Goal: Task Accomplishment & Management: Manage account settings

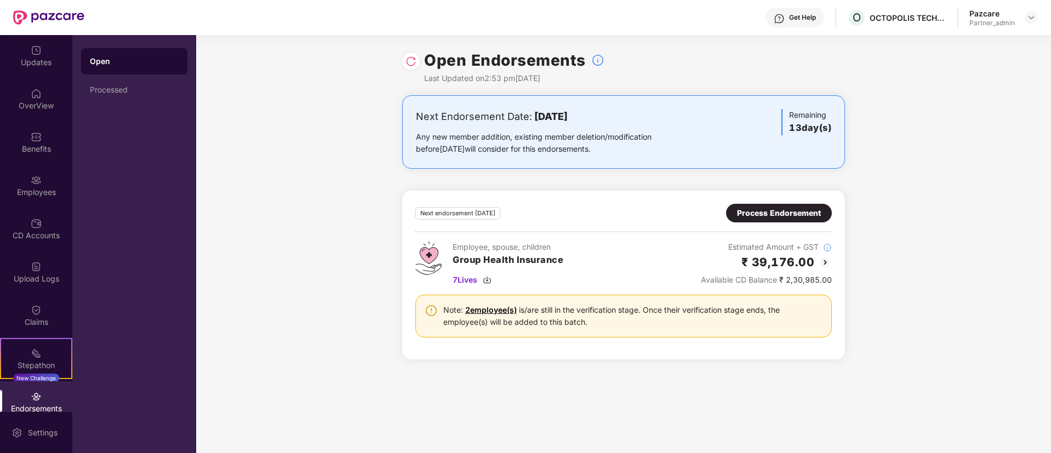
click at [783, 211] on div "Process Endorsement" at bounding box center [779, 213] width 84 height 12
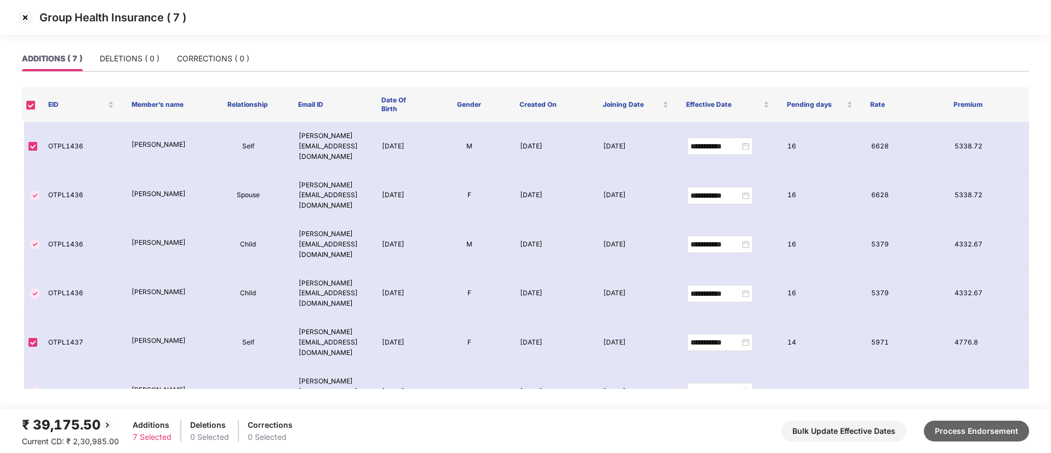
click at [984, 428] on button "Process Endorsement" at bounding box center [976, 431] width 105 height 21
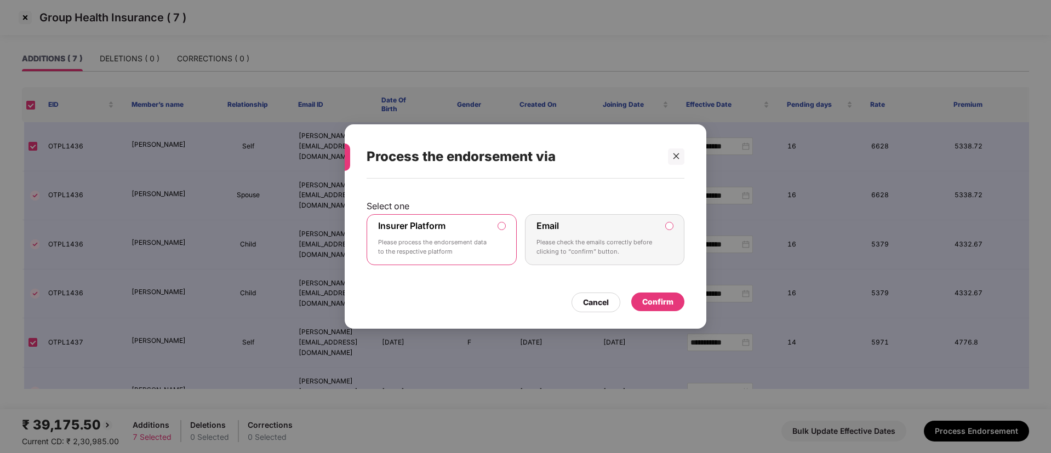
click at [662, 299] on div "Confirm" at bounding box center [657, 302] width 31 height 12
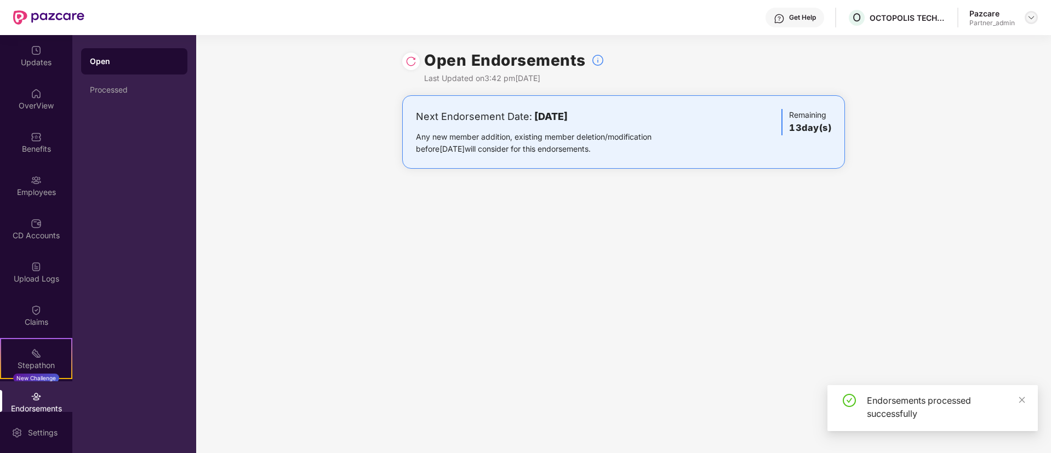
click at [1031, 14] on img at bounding box center [1031, 17] width 9 height 9
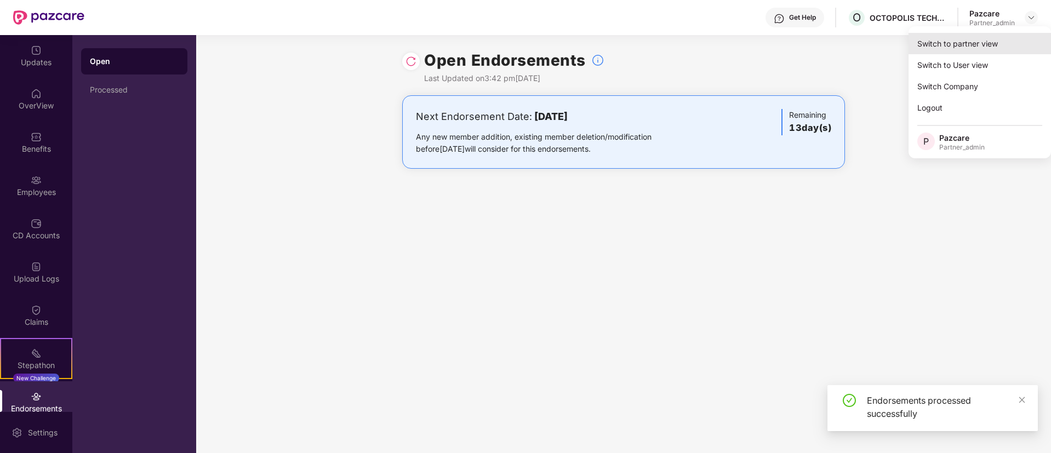
click at [956, 47] on div "Switch to partner view" at bounding box center [980, 43] width 142 height 21
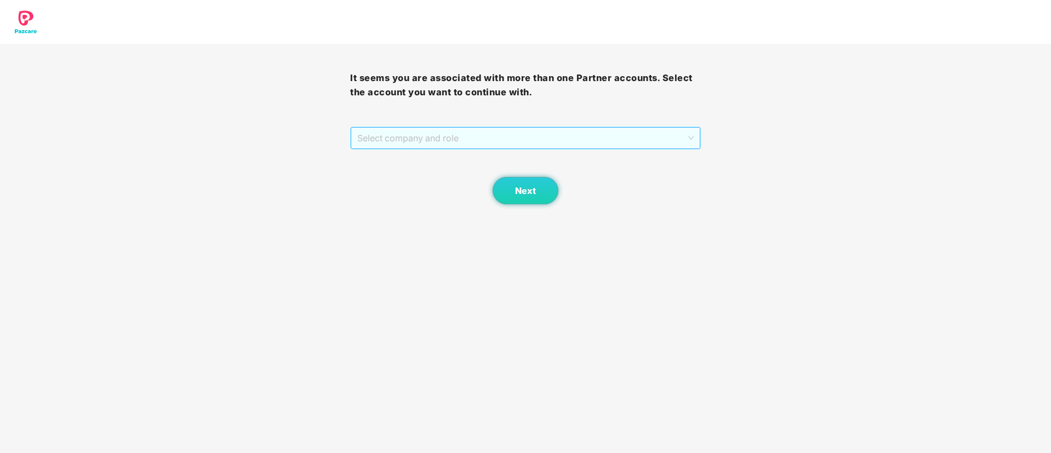
click at [504, 138] on span "Select company and role" at bounding box center [525, 138] width 336 height 21
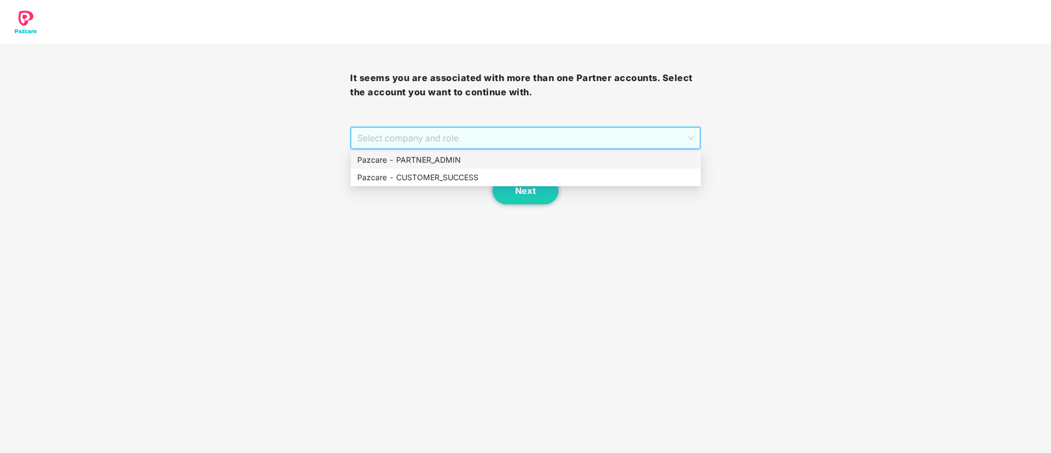
click at [490, 157] on div "Pazcare - PARTNER_ADMIN" at bounding box center [525, 160] width 337 height 12
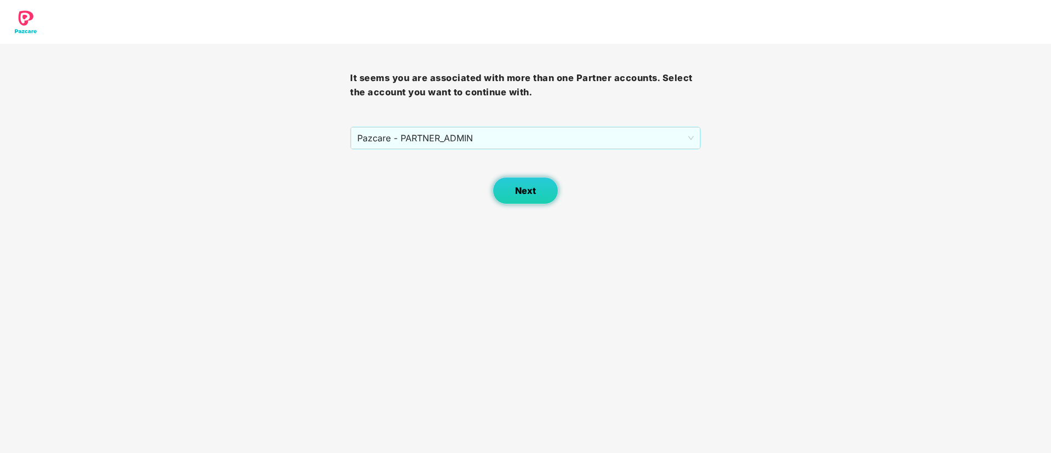
click at [519, 190] on span "Next" at bounding box center [525, 191] width 21 height 10
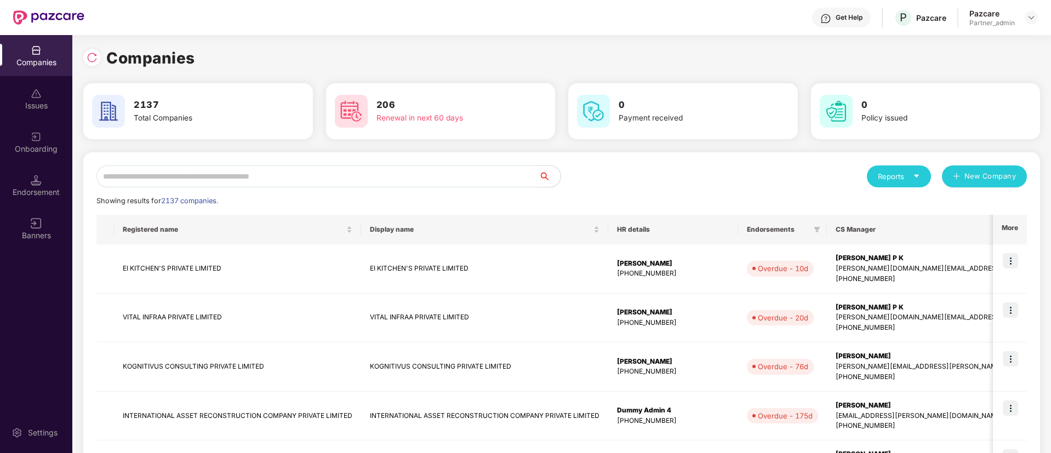
click at [362, 178] on input "text" at bounding box center [317, 177] width 442 height 22
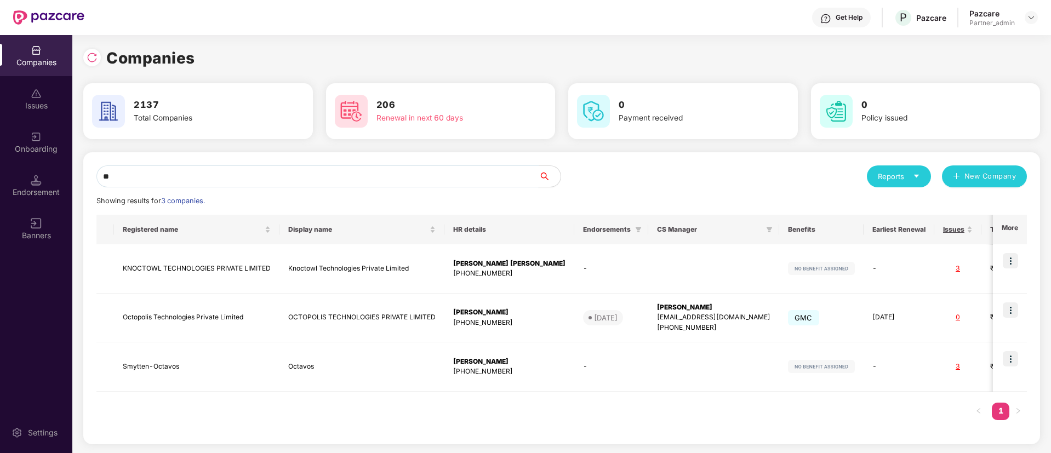
type input "*"
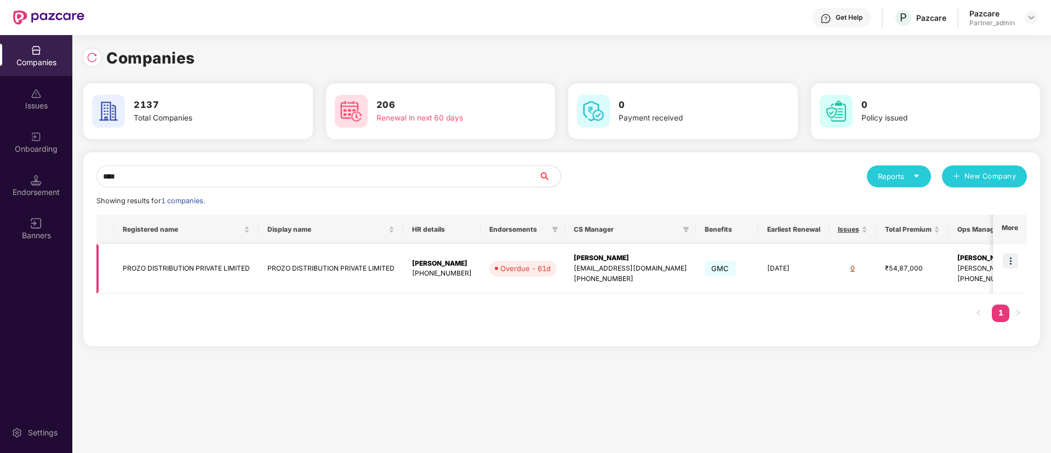
type input "****"
click at [1012, 259] on img at bounding box center [1010, 260] width 15 height 15
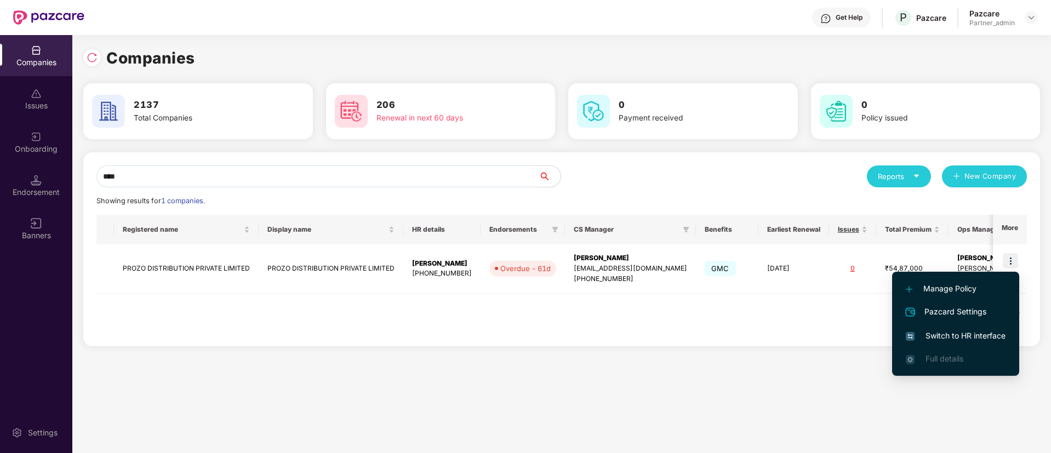
click at [946, 334] on span "Switch to HR interface" at bounding box center [956, 336] width 100 height 12
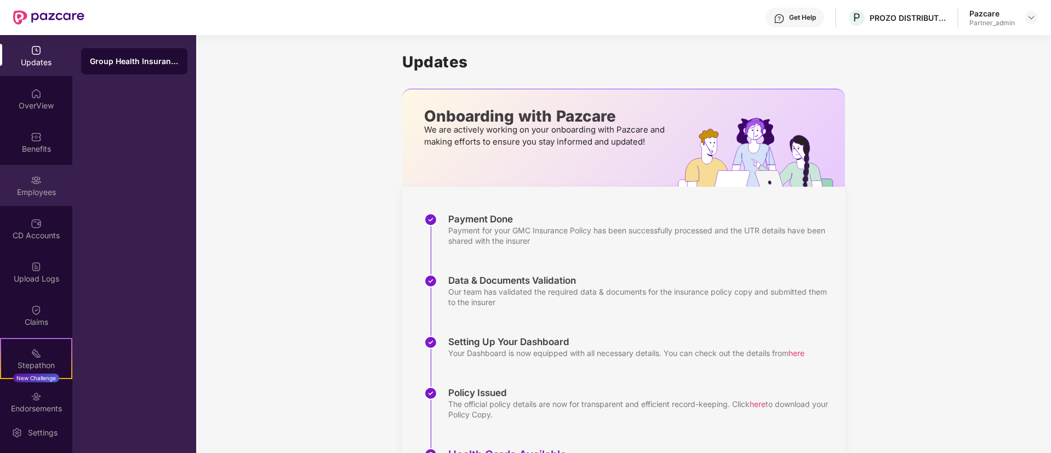
click at [44, 185] on div "Employees" at bounding box center [36, 185] width 72 height 41
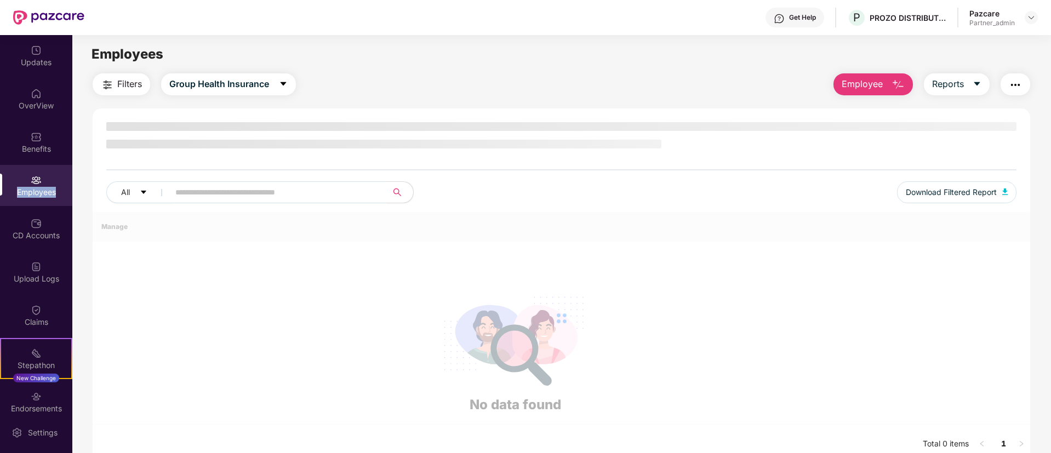
click at [44, 185] on div "Employees" at bounding box center [36, 185] width 72 height 41
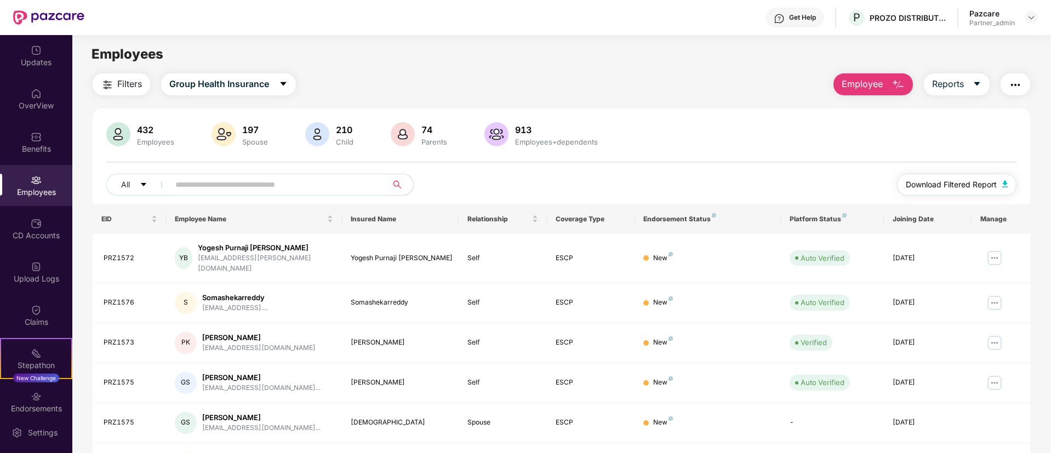
click at [949, 176] on button "Download Filtered Report" at bounding box center [956, 185] width 119 height 22
click at [45, 390] on div "Endorsements" at bounding box center [36, 401] width 72 height 41
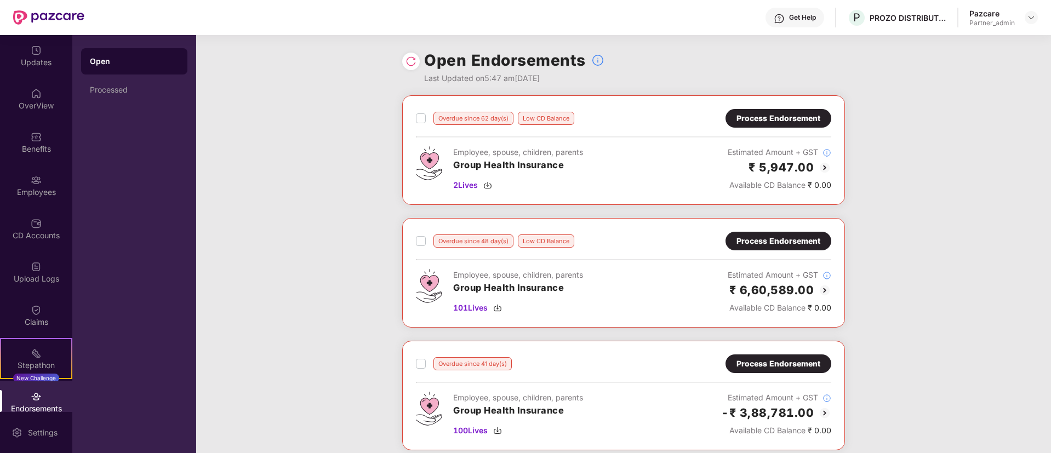
click at [426, 124] on div "Overdue since 62 day(s) Low CD Balance" at bounding box center [495, 118] width 158 height 13
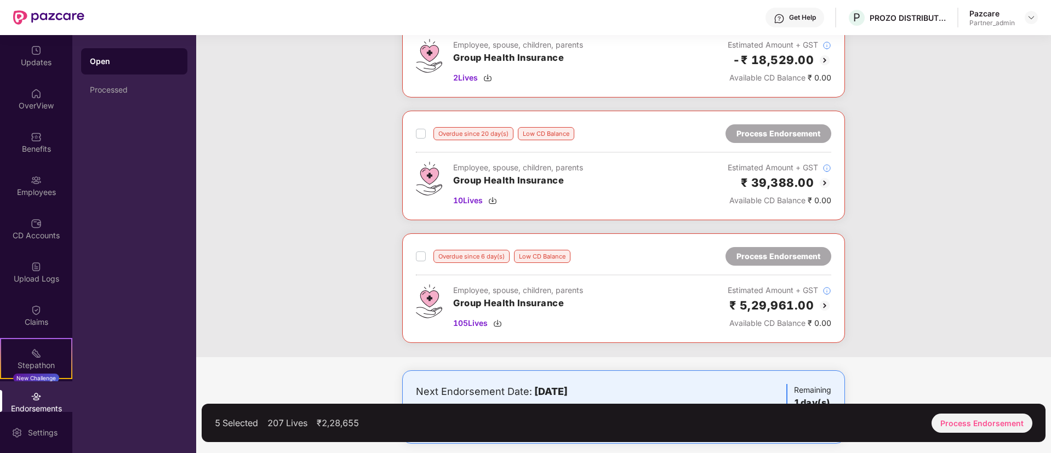
scroll to position [611, 0]
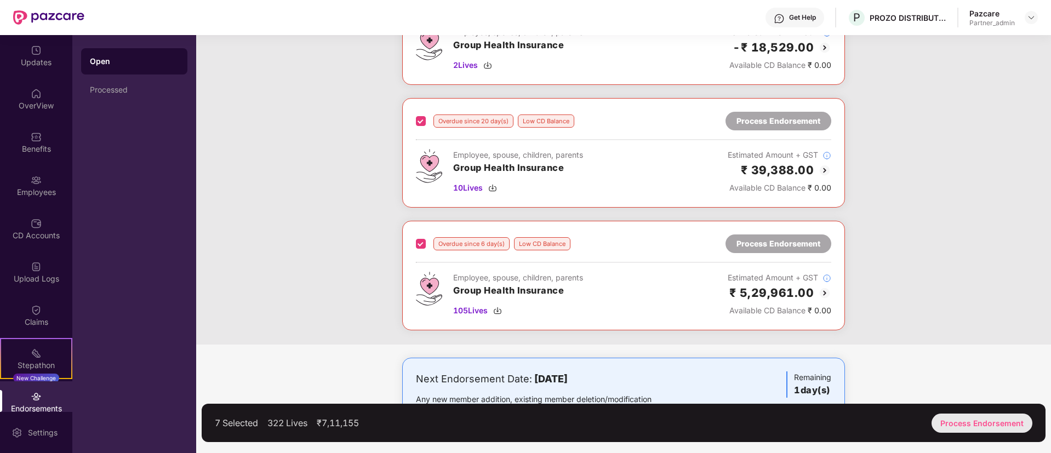
click at [1011, 425] on div "Process Endorsement" at bounding box center [982, 423] width 101 height 19
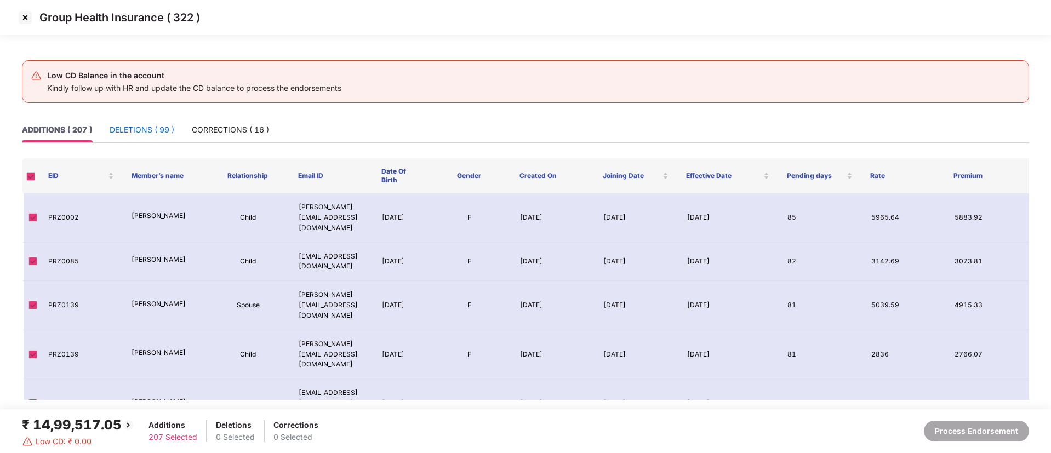
click at [116, 126] on div "DELETIONS ( 99 )" at bounding box center [142, 130] width 65 height 12
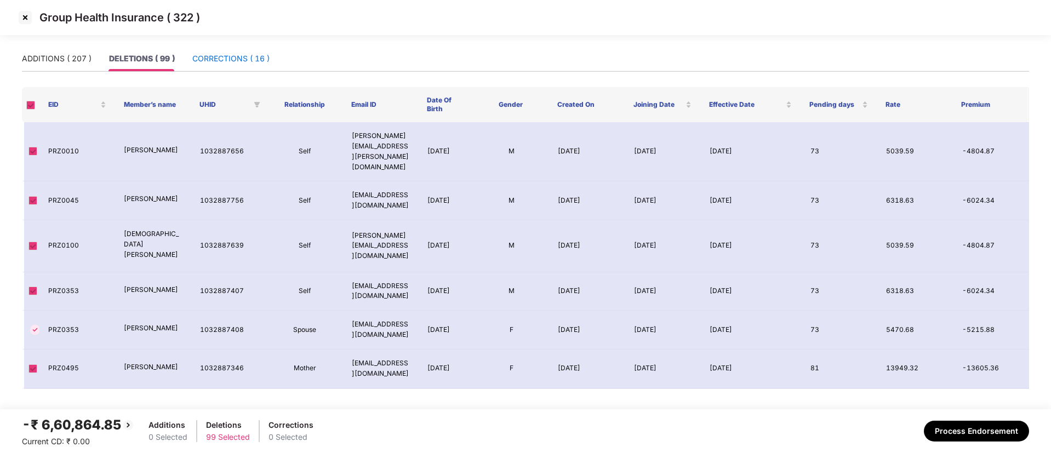
click at [229, 58] on div "CORRECTIONS ( 16 )" at bounding box center [230, 59] width 77 height 12
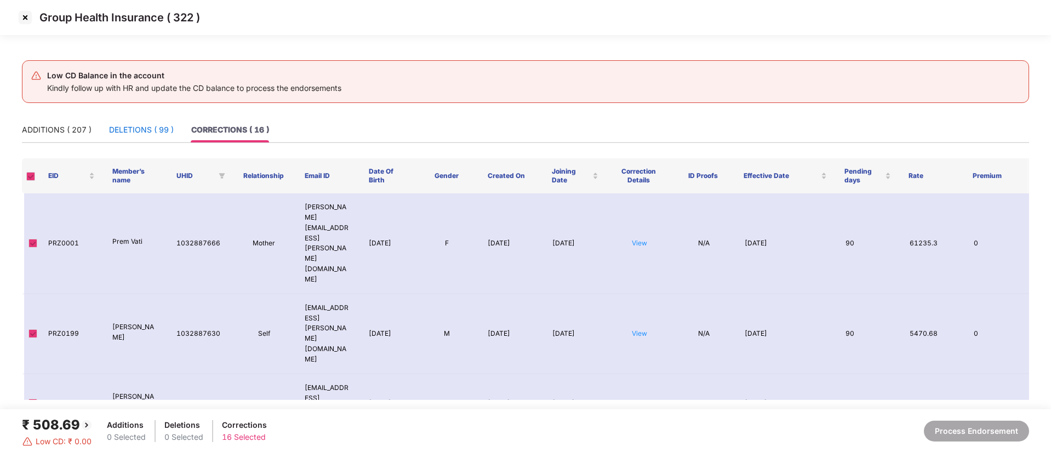
click at [130, 125] on div "DELETIONS ( 99 )" at bounding box center [141, 130] width 65 height 12
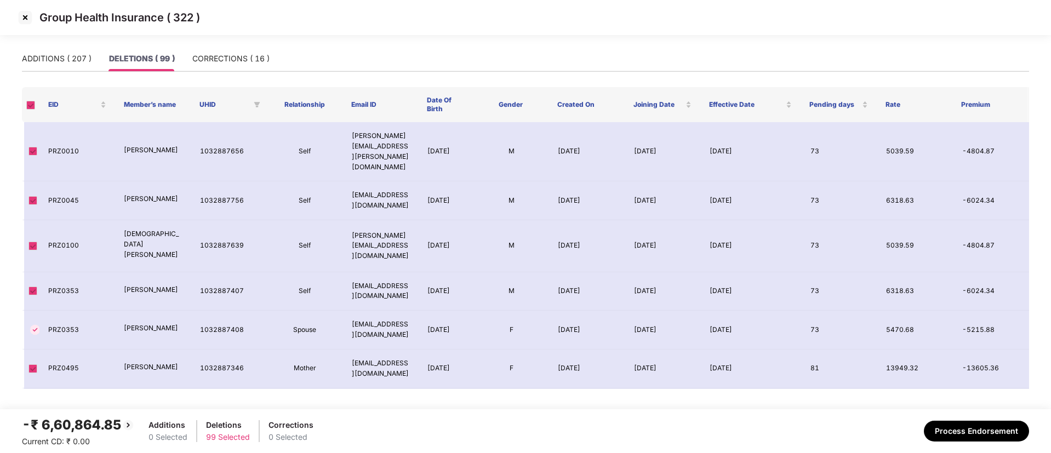
click at [130, 125] on td "[PERSON_NAME]" at bounding box center [153, 151] width 76 height 59
click at [980, 429] on button "Process Endorsement" at bounding box center [976, 431] width 105 height 21
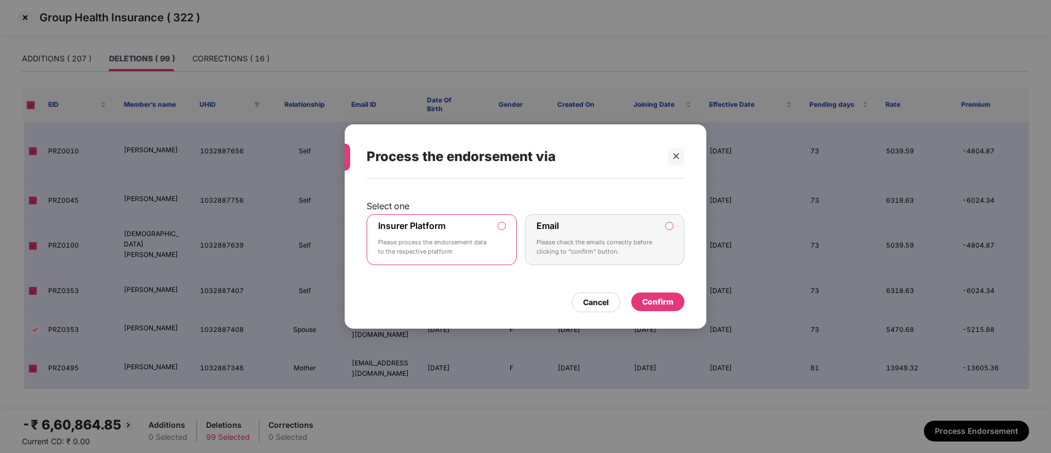
click at [666, 298] on div "Confirm" at bounding box center [657, 302] width 31 height 12
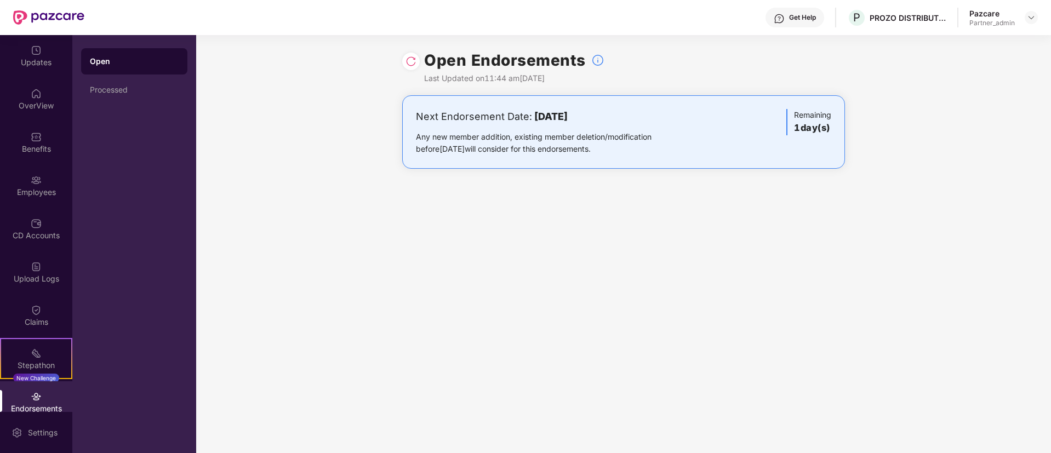
click at [46, 403] on div "Endorsements" at bounding box center [36, 408] width 72 height 11
click at [407, 60] on img at bounding box center [411, 61] width 11 height 11
click at [40, 176] on div "Employees" at bounding box center [36, 185] width 72 height 41
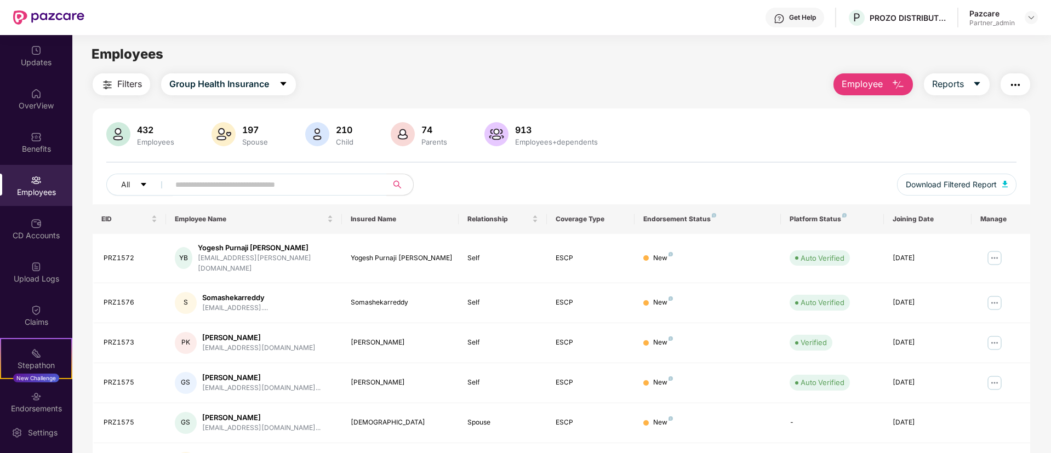
click at [1018, 87] on img "button" at bounding box center [1015, 84] width 13 height 13
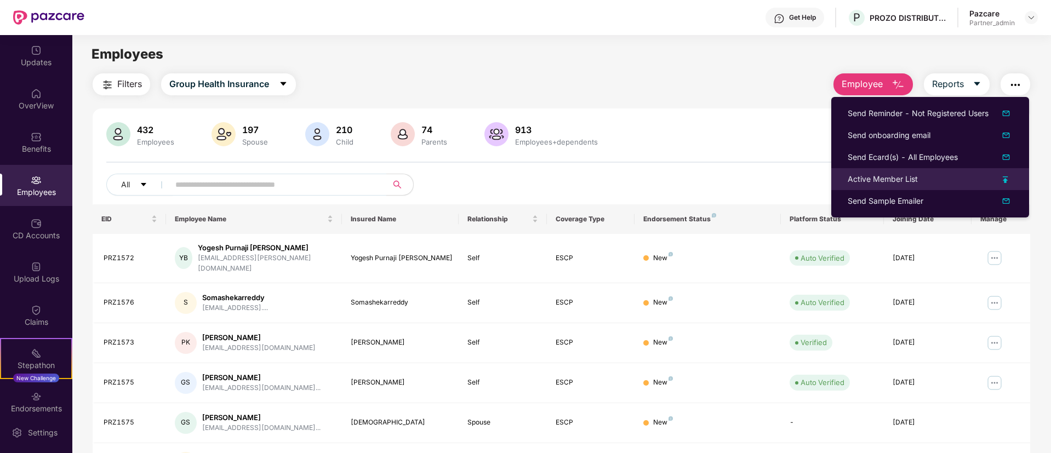
click at [1007, 178] on img at bounding box center [1005, 179] width 5 height 7
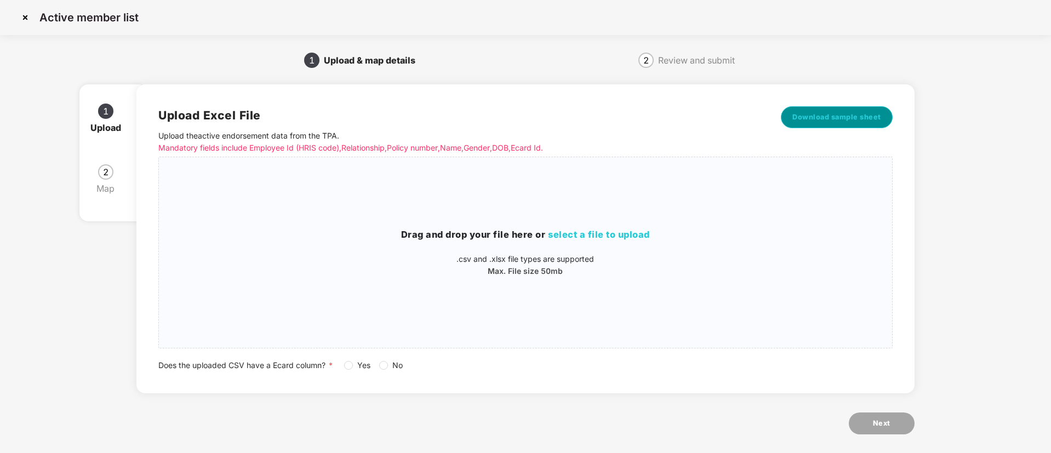
click at [841, 117] on span "Download sample sheet" at bounding box center [837, 117] width 89 height 11
click at [613, 233] on span "select a file to upload" at bounding box center [599, 234] width 102 height 11
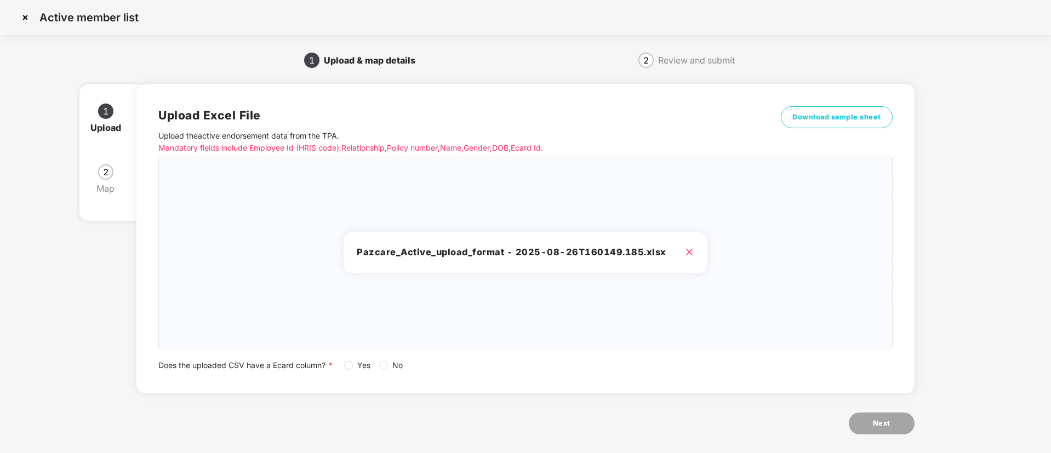
click at [356, 364] on span "Yes" at bounding box center [364, 366] width 22 height 12
click at [891, 437] on div "Upload Excel File Upload the active endorsement data from the TPA . Mandatory f…" at bounding box center [525, 265] width 778 height 393
click at [883, 424] on span "Next" at bounding box center [882, 423] width 18 height 11
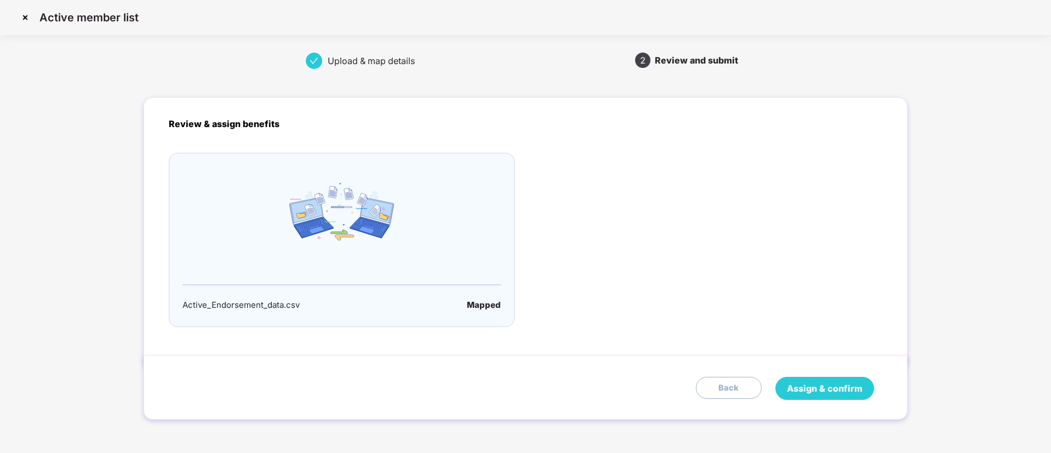
click at [822, 395] on span "Assign & confirm" at bounding box center [825, 389] width 76 height 14
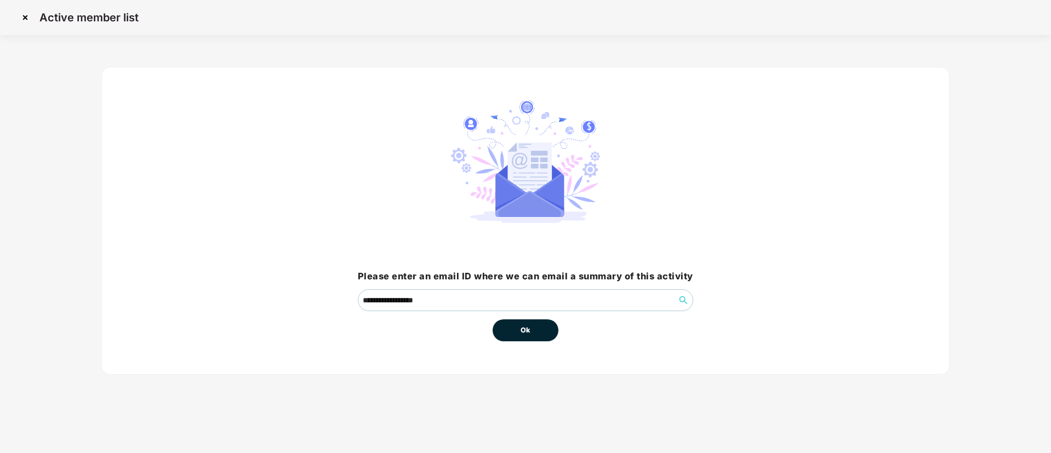
click at [523, 334] on span "Ok" at bounding box center [526, 330] width 10 height 11
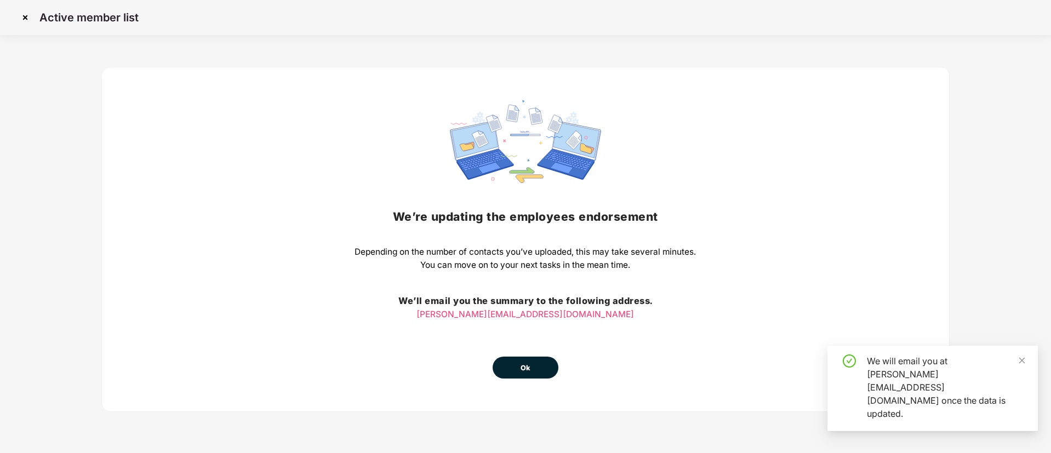
click at [523, 334] on div "We’re updating the employees endorsement Depending on the number of contacts yo…" at bounding box center [525, 239] width 341 height 278
click at [541, 366] on button "Ok" at bounding box center [526, 368] width 66 height 22
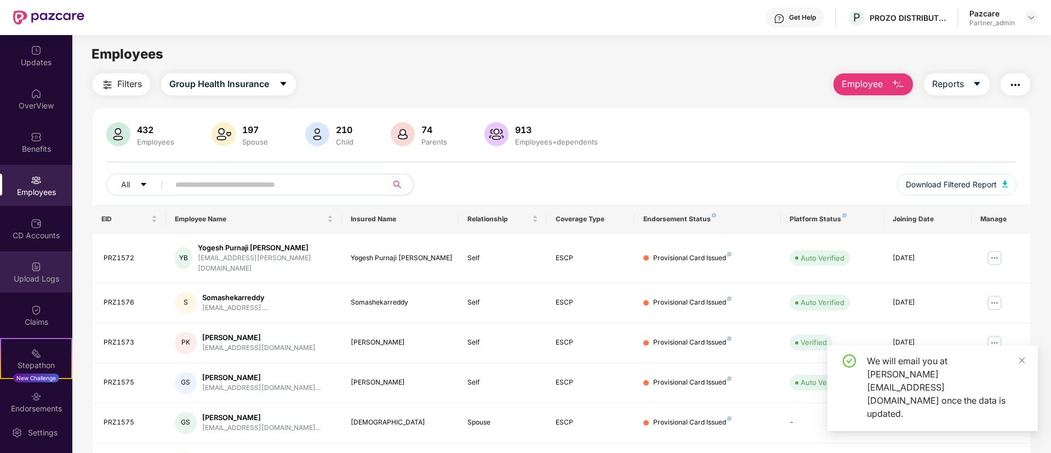
click at [27, 284] on div "Upload Logs" at bounding box center [36, 272] width 72 height 41
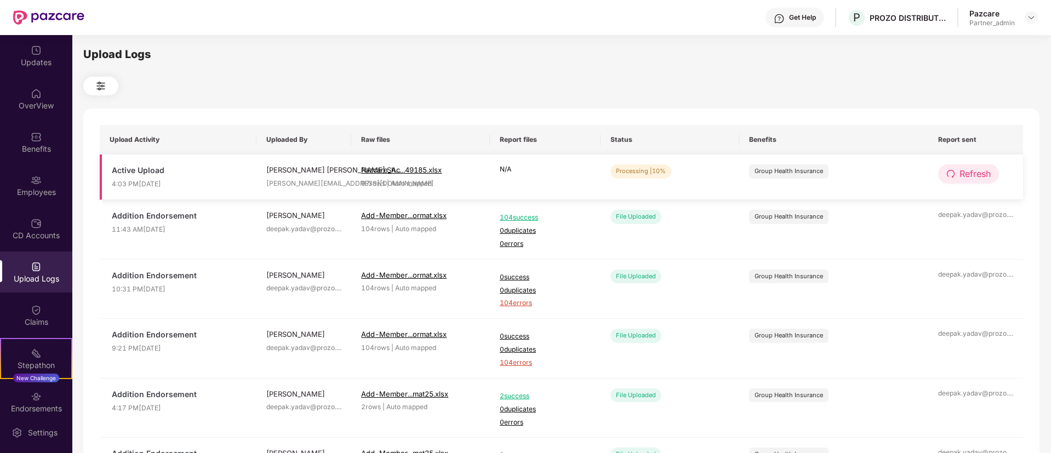
click at [971, 173] on span "Refresh" at bounding box center [975, 174] width 31 height 14
click at [983, 166] on button "Refresh" at bounding box center [969, 173] width 62 height 19
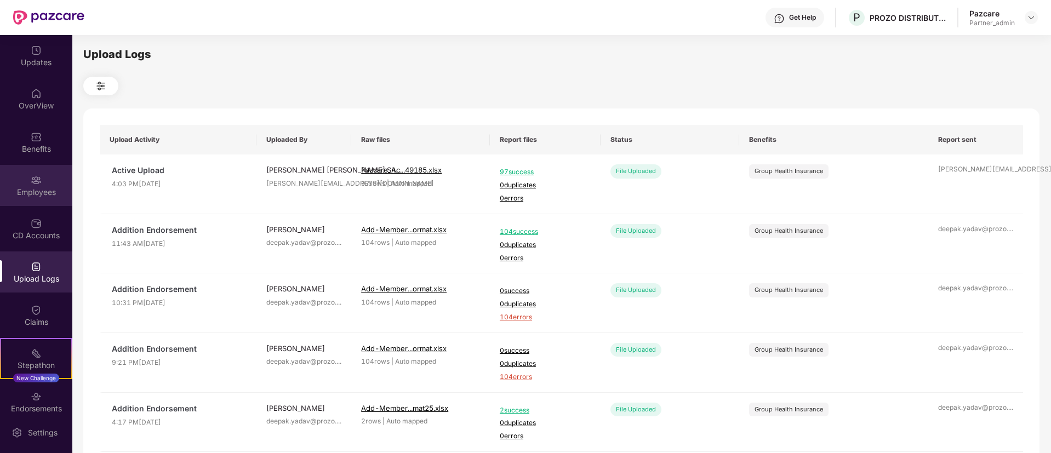
click at [24, 196] on div "Employees" at bounding box center [36, 192] width 72 height 11
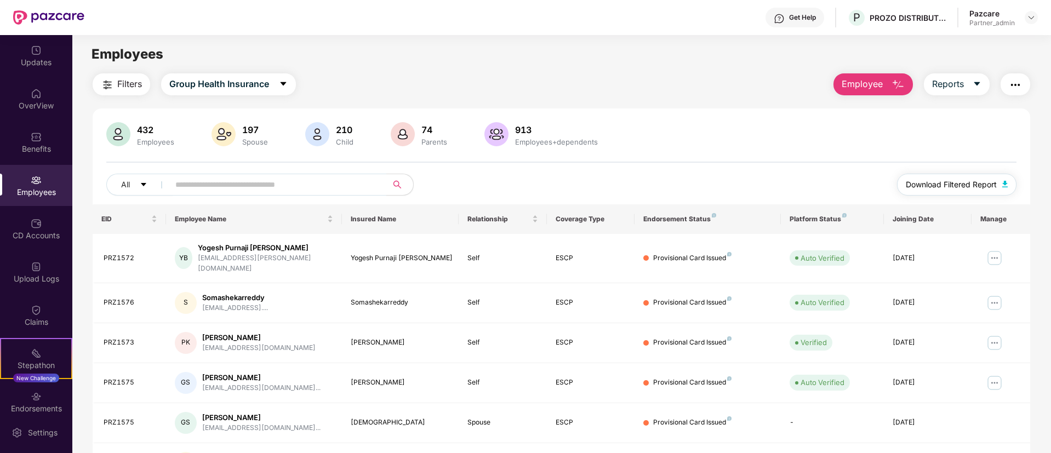
click at [948, 181] on span "Download Filtered Report" at bounding box center [951, 185] width 91 height 12
click at [1018, 85] on img "button" at bounding box center [1015, 84] width 13 height 13
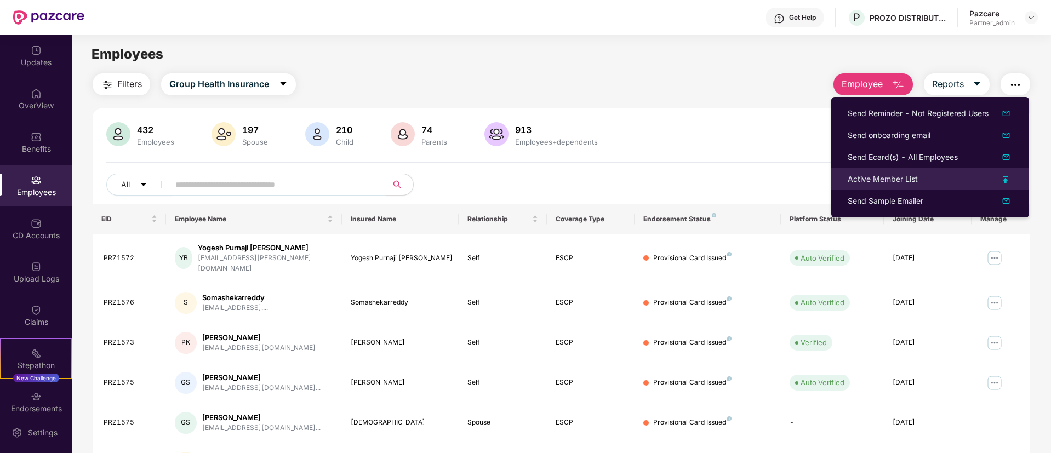
click at [1007, 176] on img at bounding box center [1005, 179] width 5 height 7
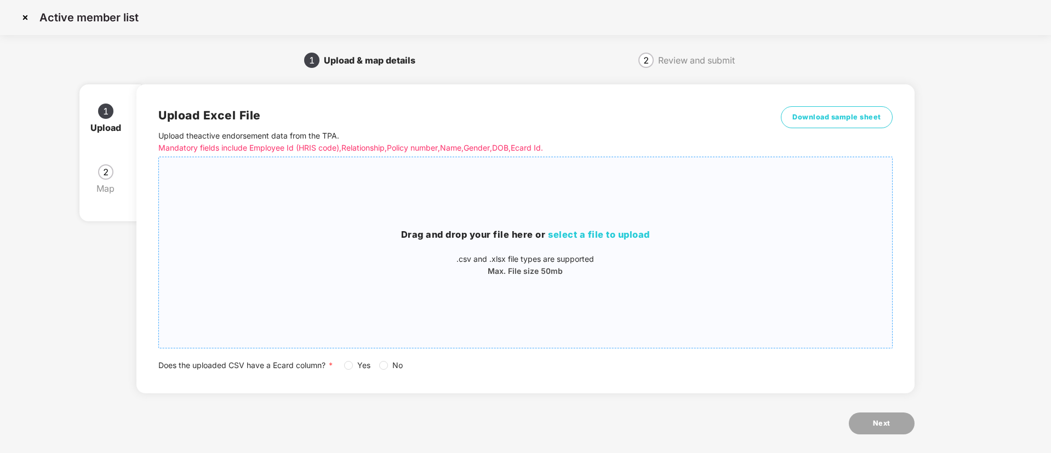
click at [627, 232] on span "select a file to upload" at bounding box center [599, 234] width 102 height 11
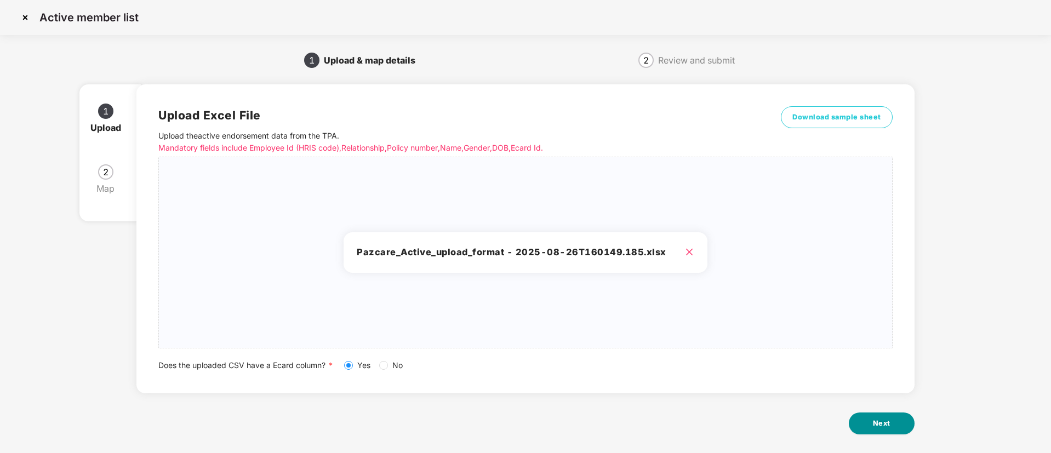
click at [875, 415] on button "Next" at bounding box center [882, 424] width 66 height 22
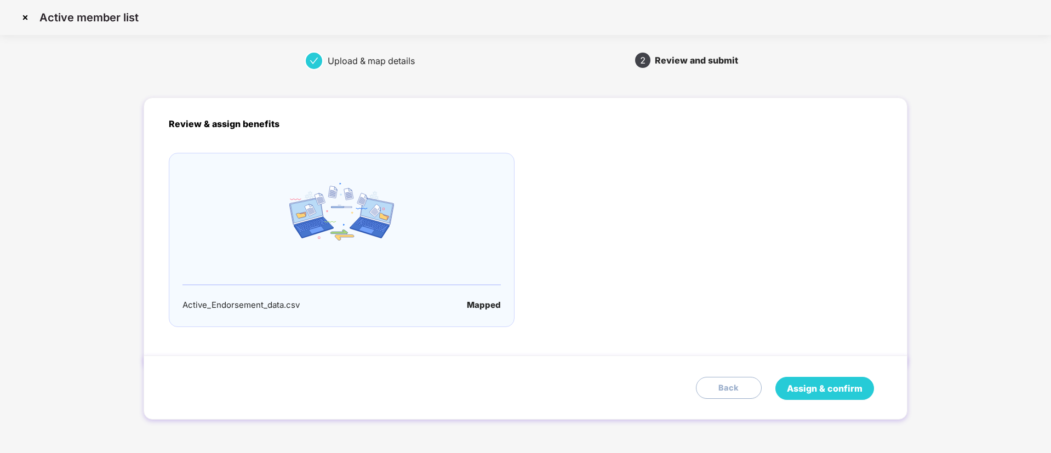
click at [840, 378] on button "Assign & confirm" at bounding box center [825, 388] width 99 height 23
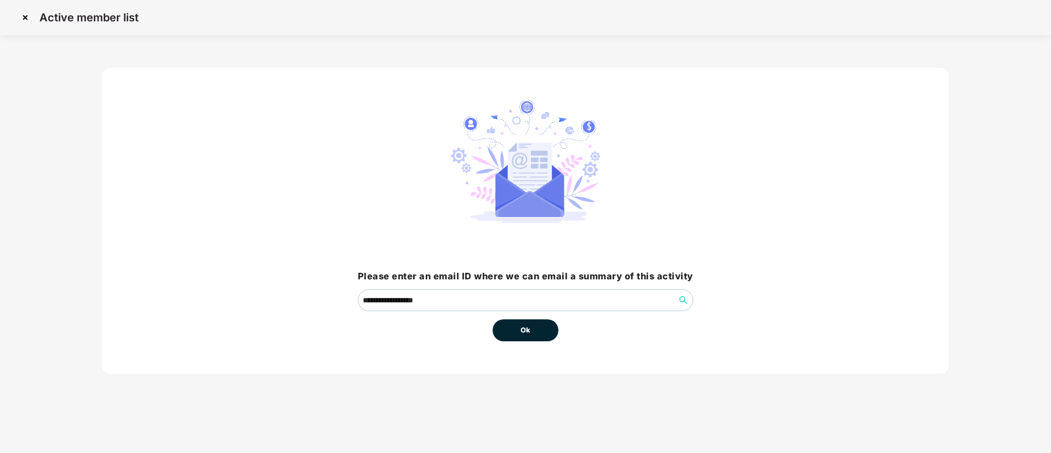
click at [515, 326] on button "Ok" at bounding box center [526, 331] width 66 height 22
click at [521, 331] on span "Ok" at bounding box center [526, 330] width 10 height 11
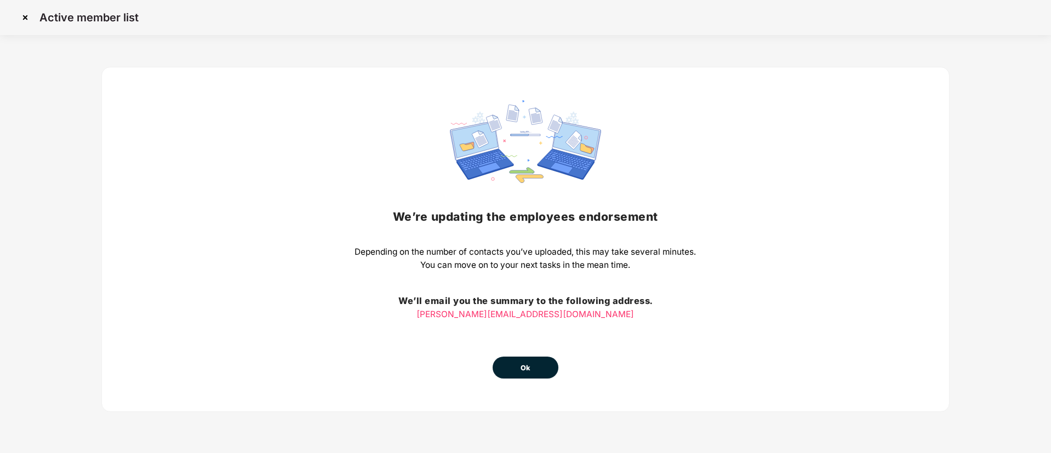
click at [530, 361] on button "Ok" at bounding box center [526, 368] width 66 height 22
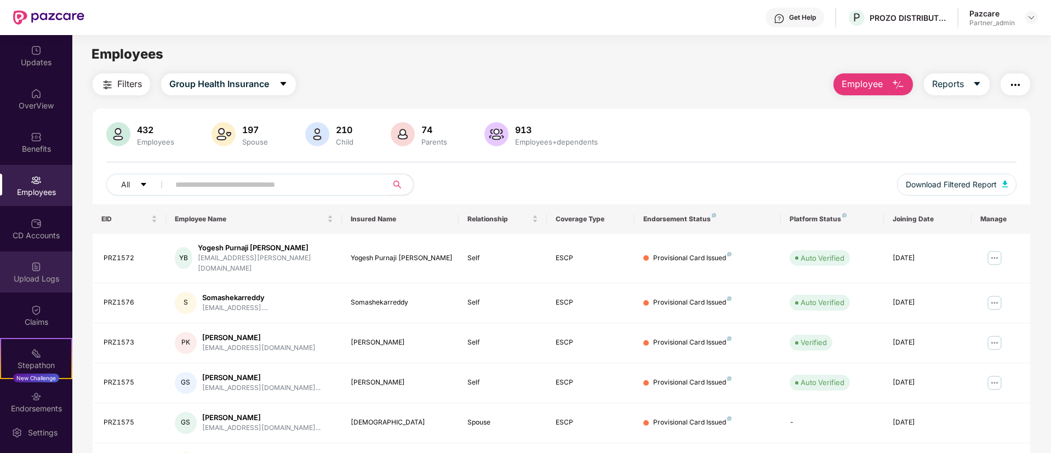
click at [38, 284] on div "Upload Logs" at bounding box center [36, 272] width 72 height 41
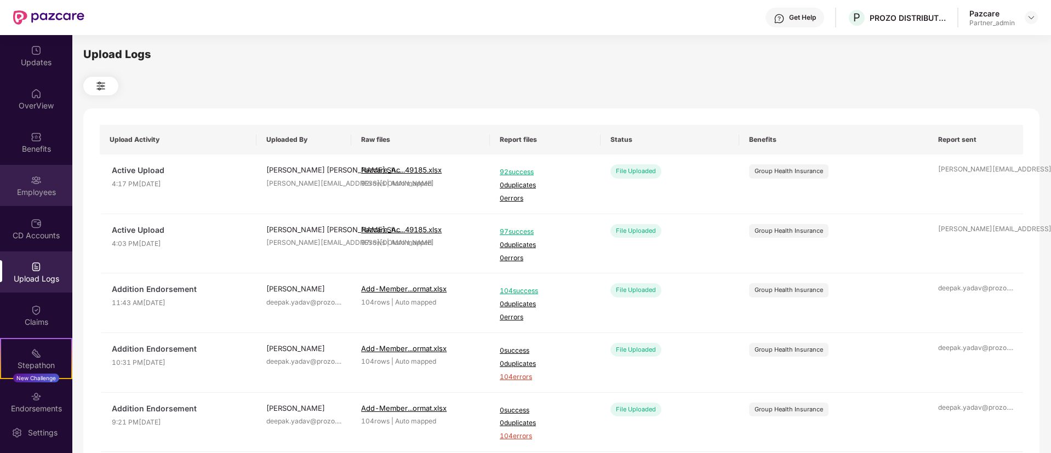
click at [31, 183] on img at bounding box center [36, 180] width 11 height 11
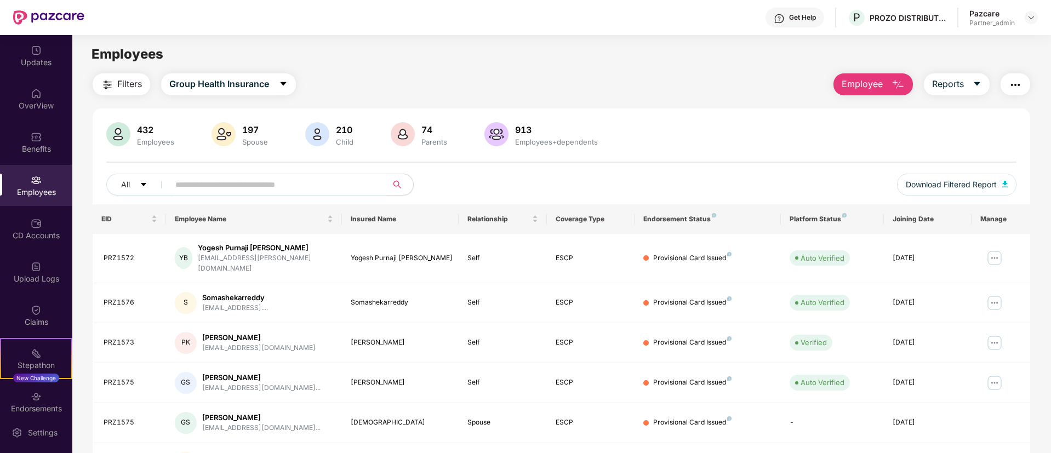
click at [1019, 76] on button "button" at bounding box center [1016, 84] width 30 height 22
click at [640, 96] on div "Filters Group Health Insurance Employee Reports 432 Employees 197 Spouse 210 Ch…" at bounding box center [562, 377] width 938 height 609
click at [988, 188] on span "Download Filtered Report" at bounding box center [951, 185] width 91 height 12
click at [1014, 84] on img "button" at bounding box center [1015, 84] width 13 height 13
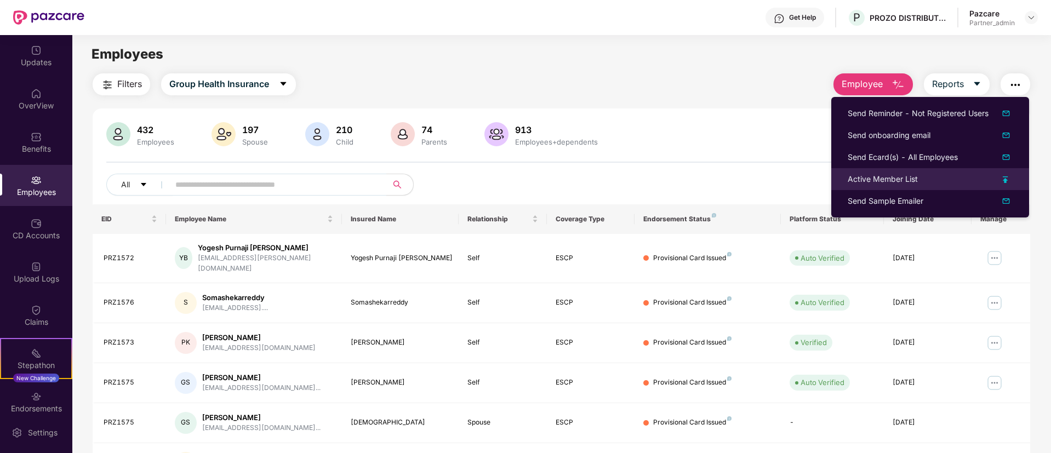
click at [1008, 178] on img at bounding box center [1005, 179] width 5 height 7
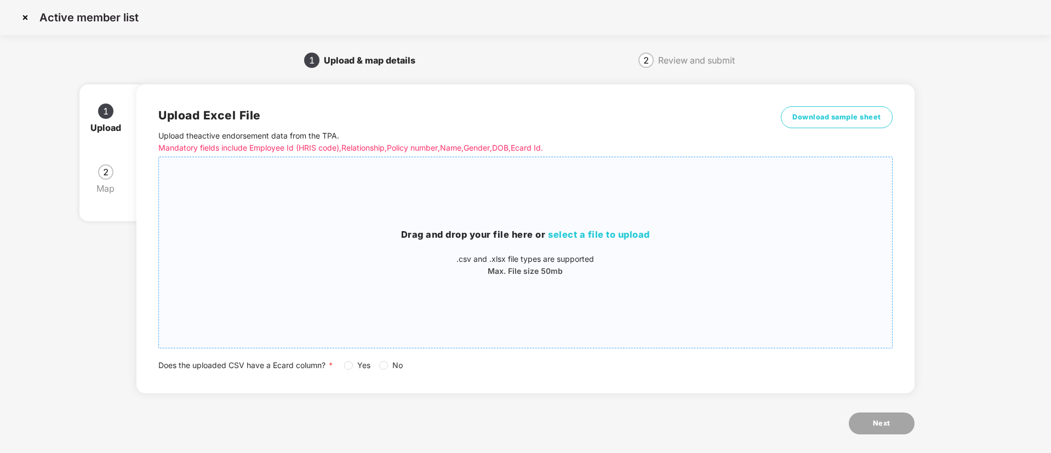
click at [625, 229] on span "select a file to upload" at bounding box center [599, 234] width 102 height 11
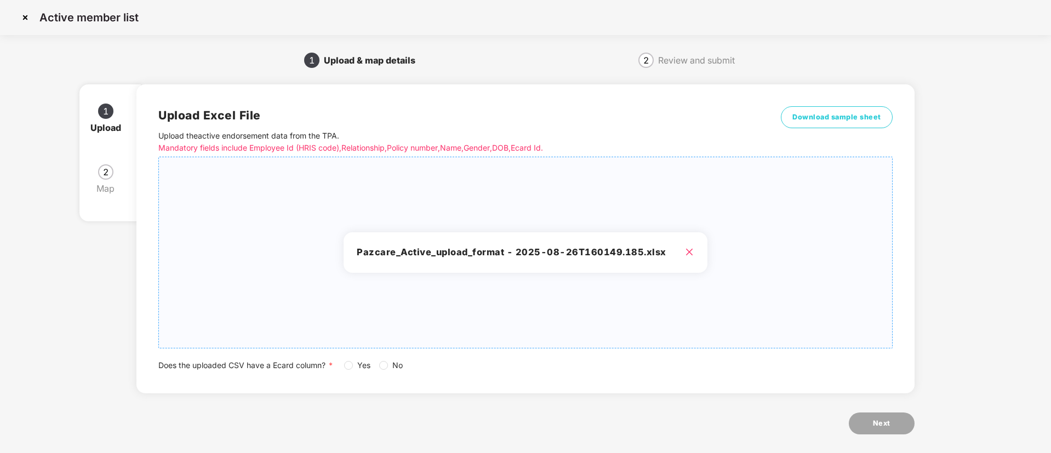
click at [360, 363] on span "Yes" at bounding box center [364, 366] width 22 height 12
click at [909, 426] on button "Next" at bounding box center [882, 424] width 66 height 22
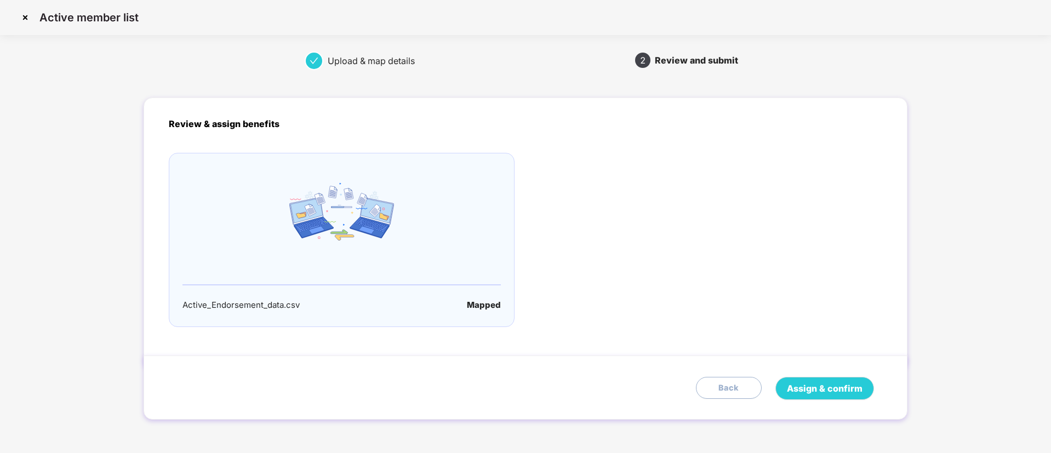
click at [841, 374] on div "Assign & confirm Back" at bounding box center [525, 388] width 763 height 64
click at [849, 392] on span "Assign & confirm" at bounding box center [825, 389] width 76 height 14
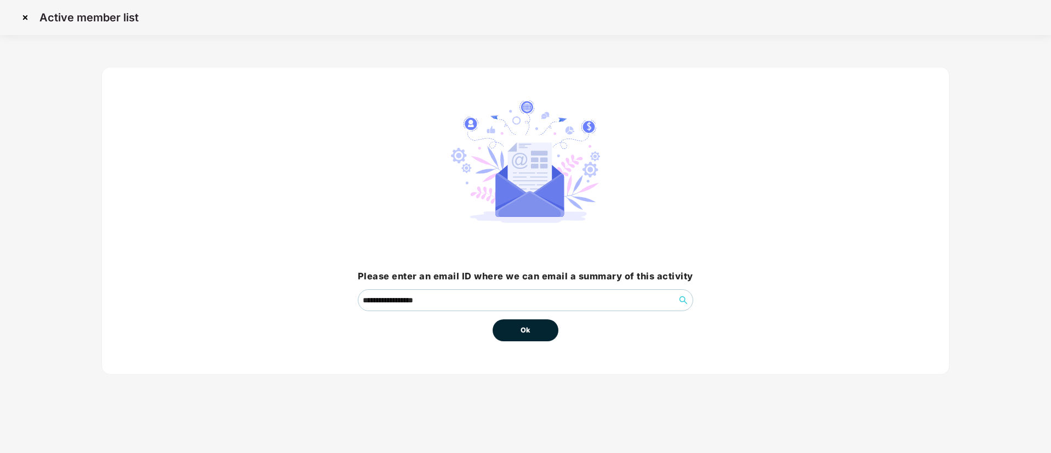
click at [527, 322] on button "Ok" at bounding box center [526, 331] width 66 height 22
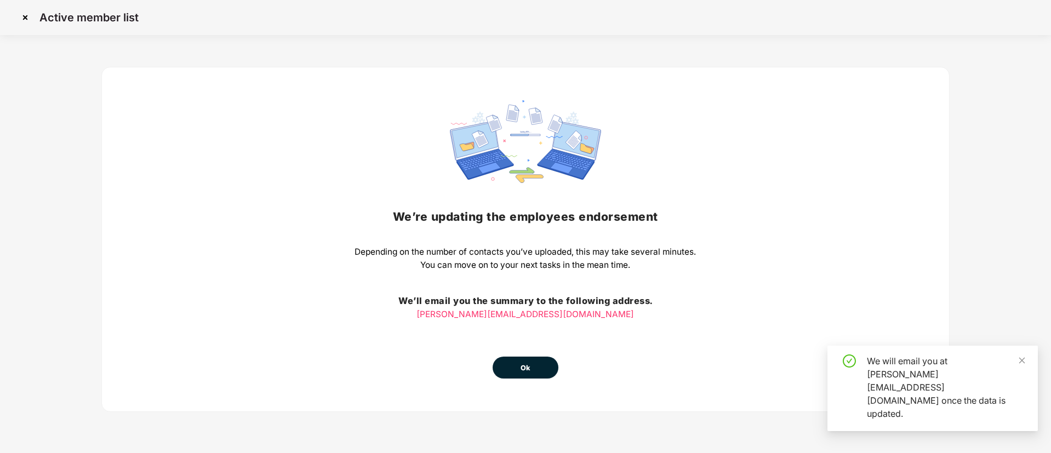
click at [500, 369] on button "Ok" at bounding box center [526, 368] width 66 height 22
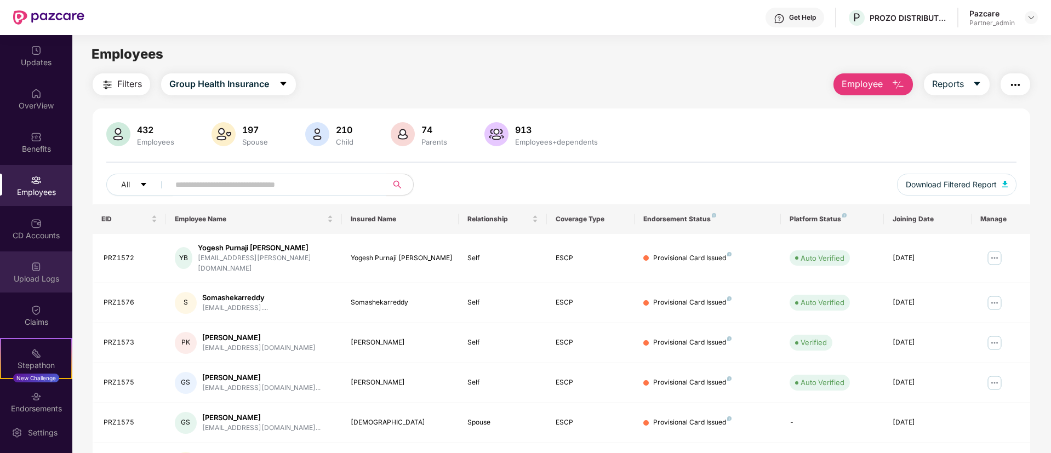
click at [26, 270] on div "Upload Logs" at bounding box center [36, 272] width 72 height 41
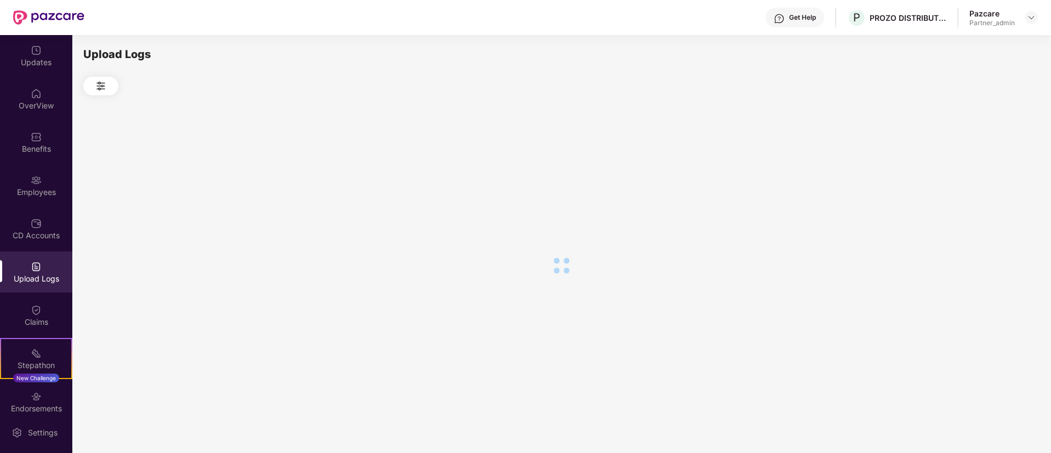
click at [26, 270] on div "Upload Logs" at bounding box center [36, 272] width 72 height 41
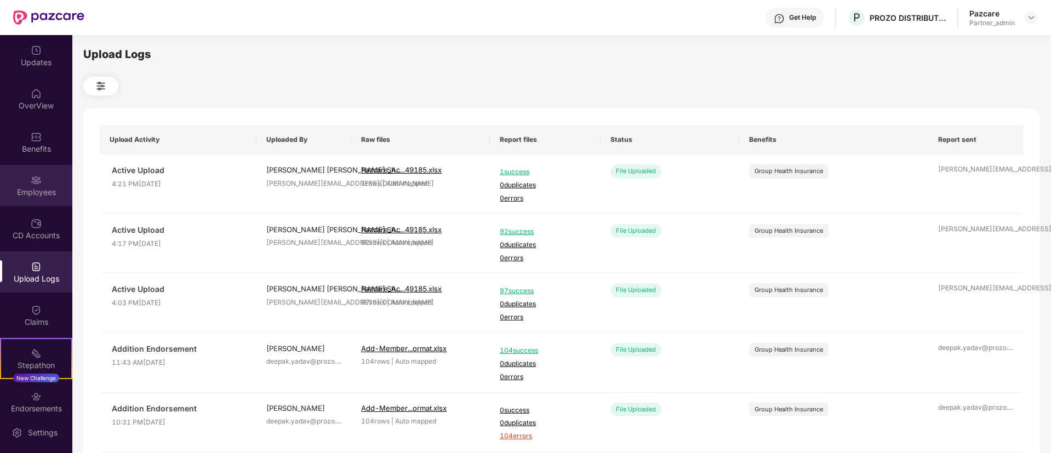
click at [5, 175] on div "Employees" at bounding box center [36, 185] width 72 height 41
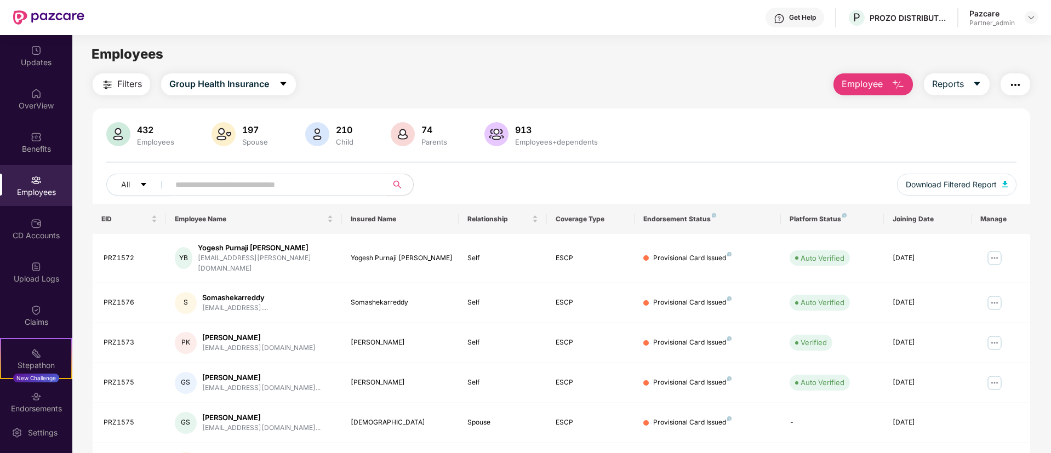
click at [323, 179] on input "text" at bounding box center [273, 184] width 197 height 16
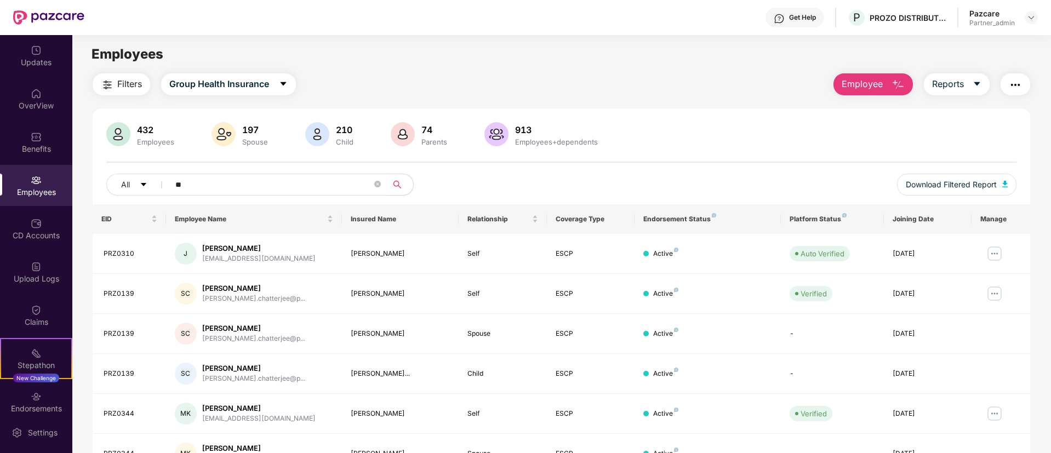
type input "*"
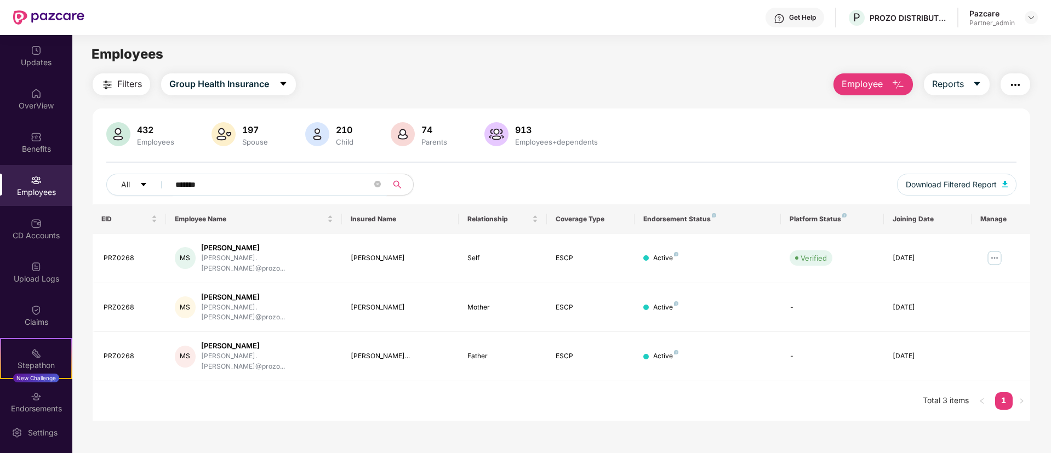
click at [189, 187] on input "*******" at bounding box center [273, 184] width 197 height 16
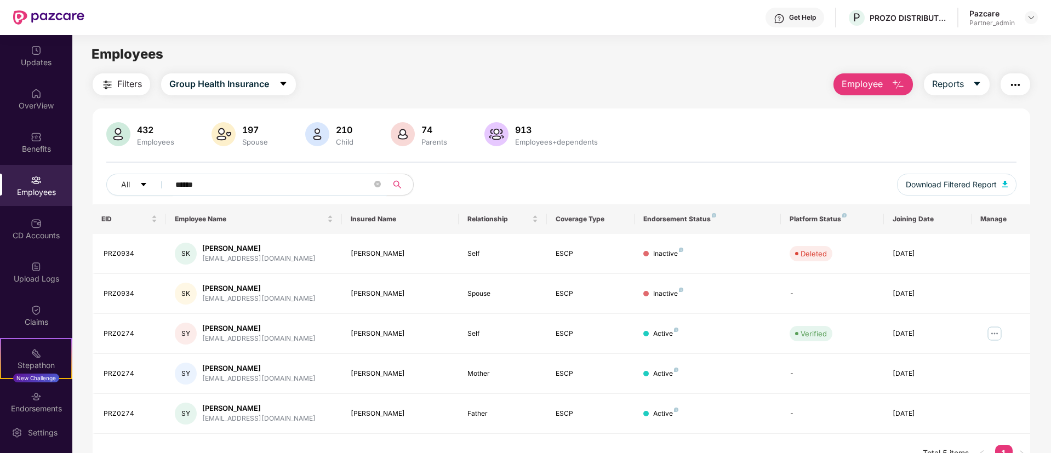
type input "******"
